Goal: Navigation & Orientation: Find specific page/section

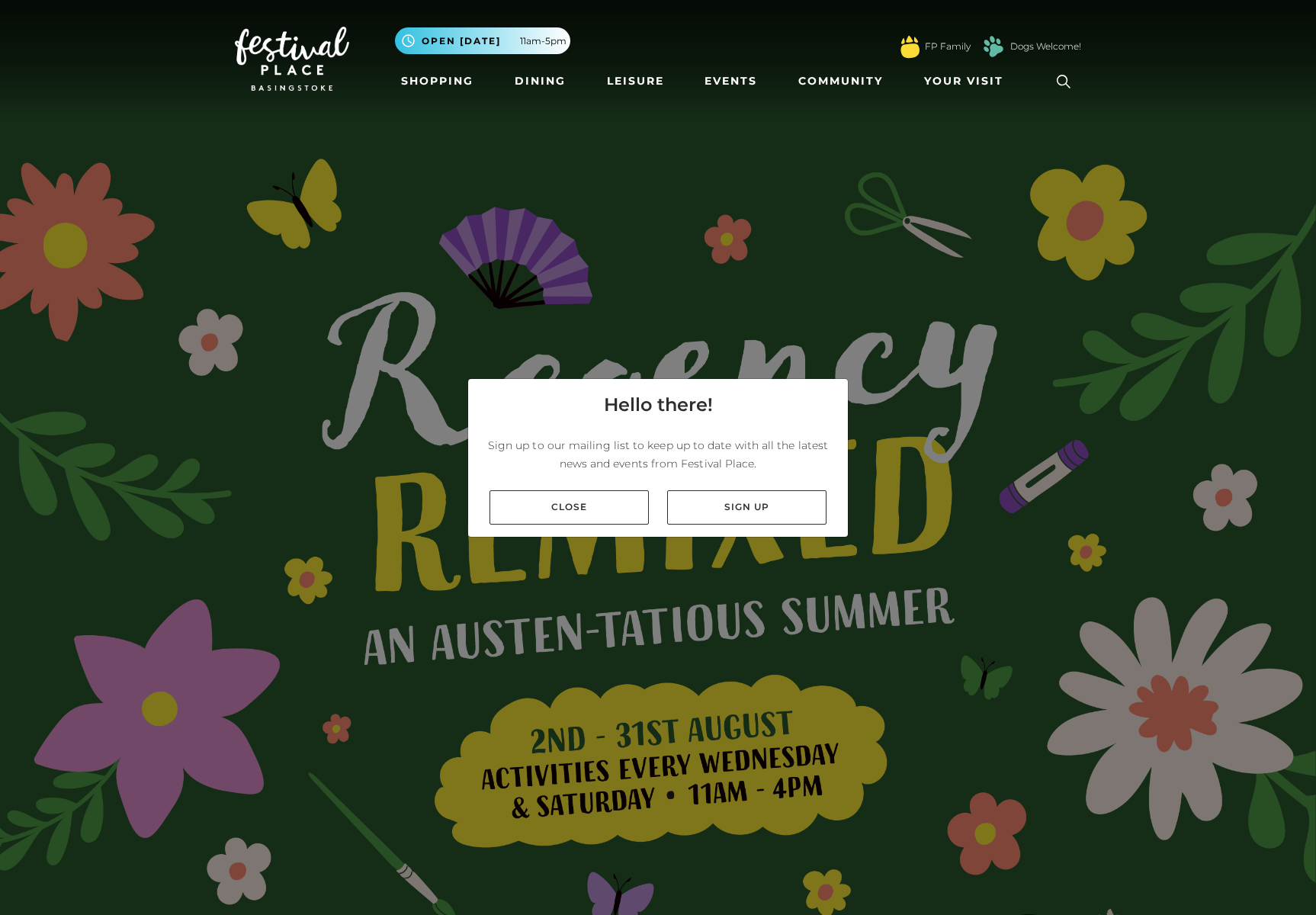
drag, startPoint x: 602, startPoint y: 506, endPoint x: 603, endPoint y: 466, distance: 40.0
click at [602, 506] on link "Close" at bounding box center [569, 507] width 159 height 34
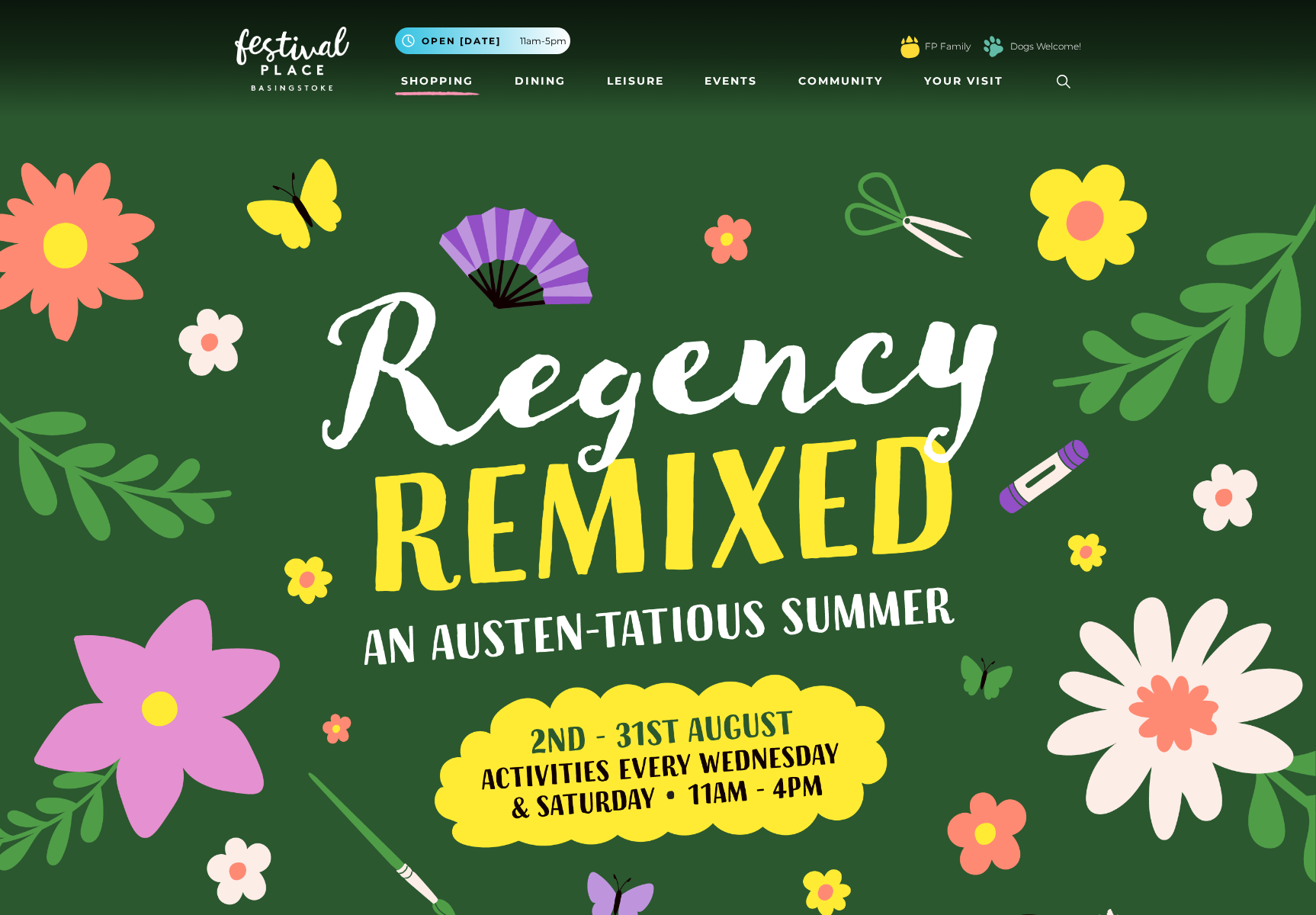
click at [458, 86] on link "Shopping" at bounding box center [438, 81] width 85 height 29
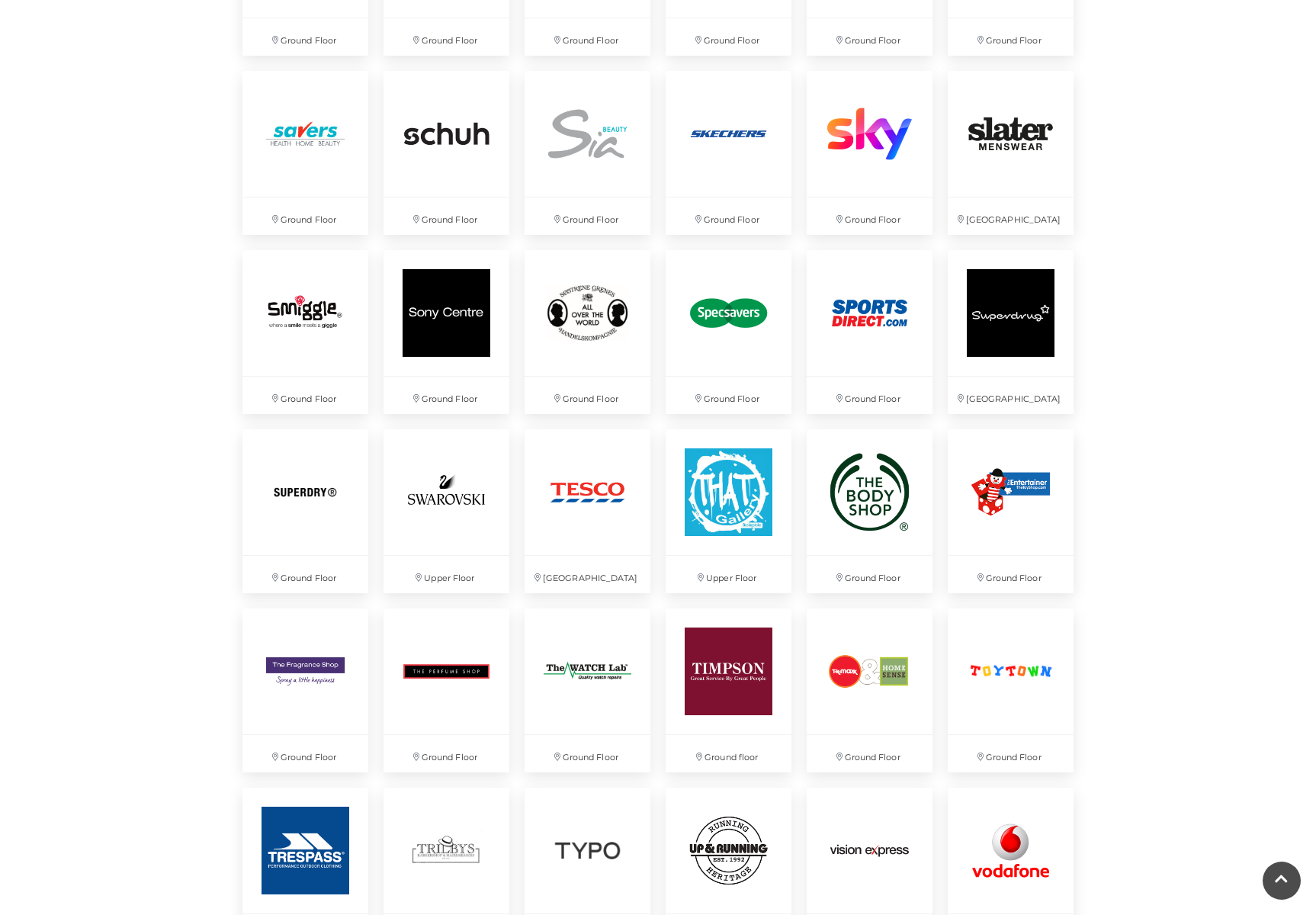
scroll to position [3401, 0]
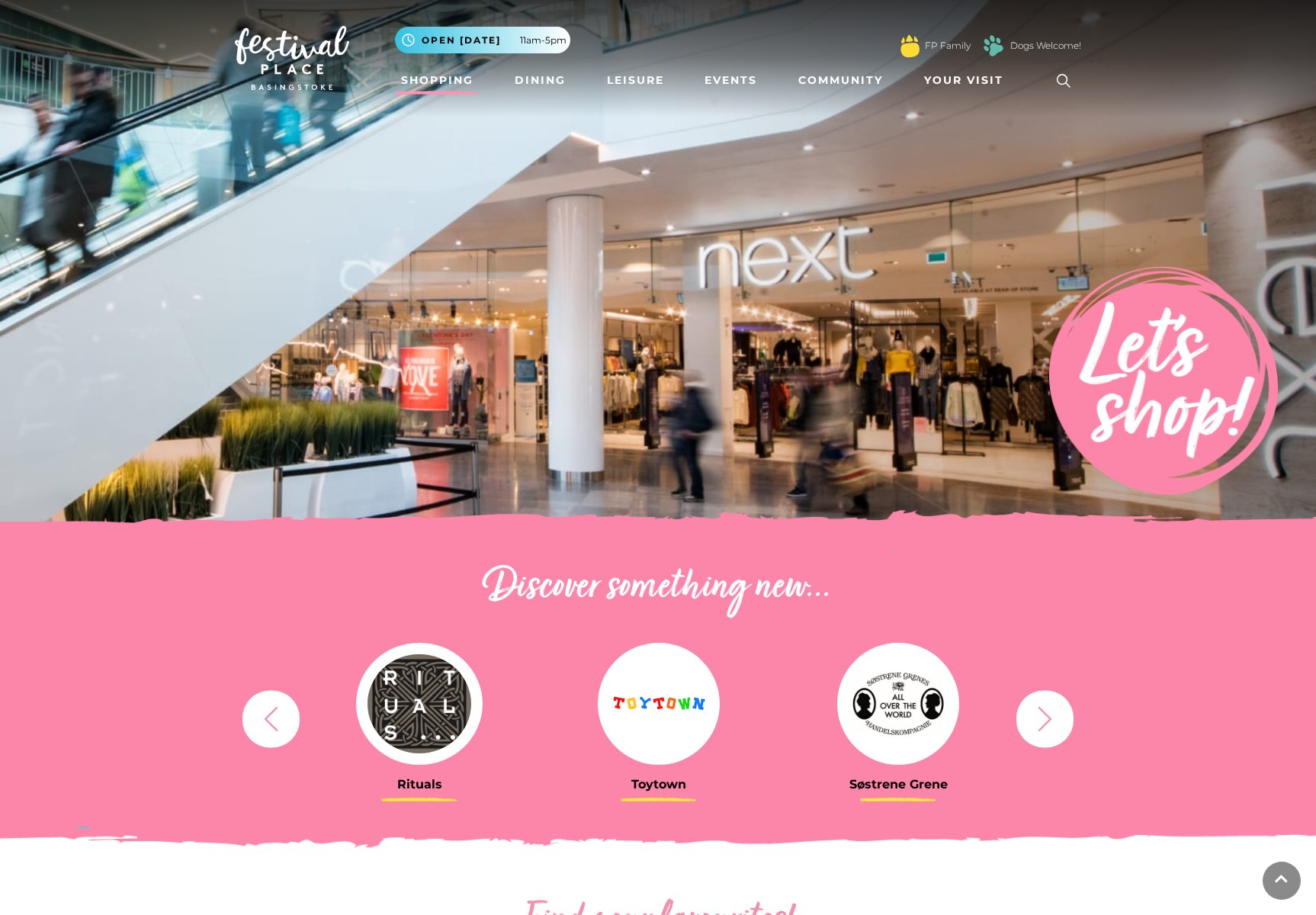
scroll to position [0, 0]
